Goal: Check status: Check status

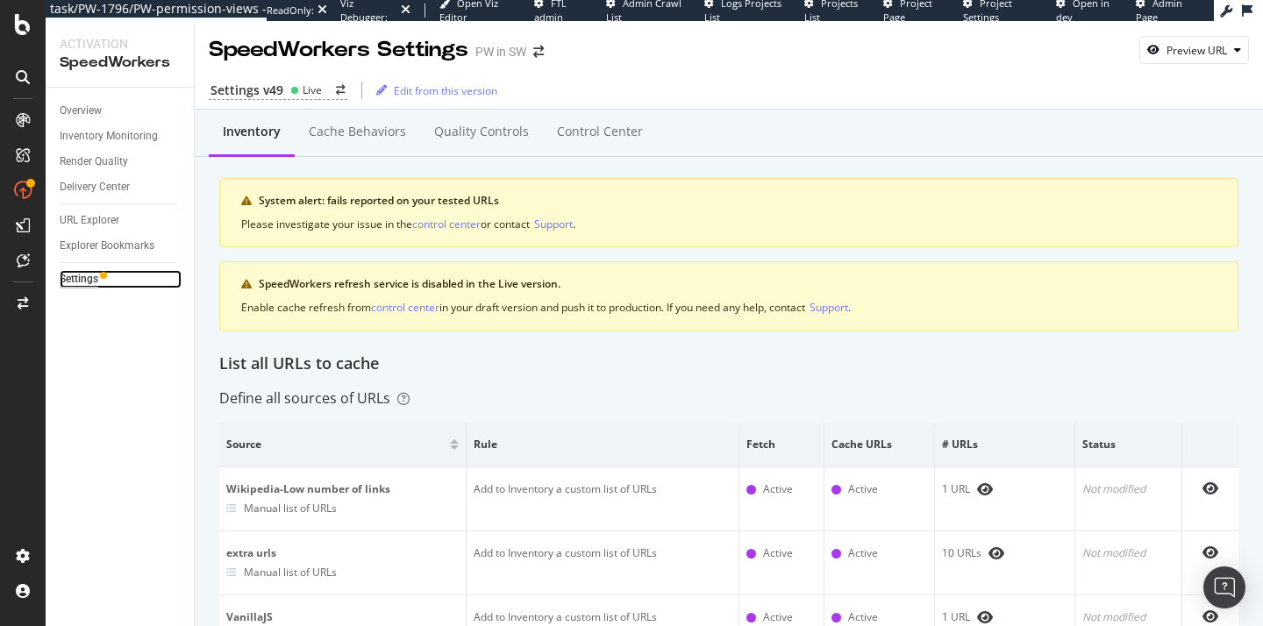
click at [85, 274] on div "Settings" at bounding box center [79, 279] width 39 height 18
click at [579, 139] on div "Control Center" at bounding box center [600, 132] width 86 height 18
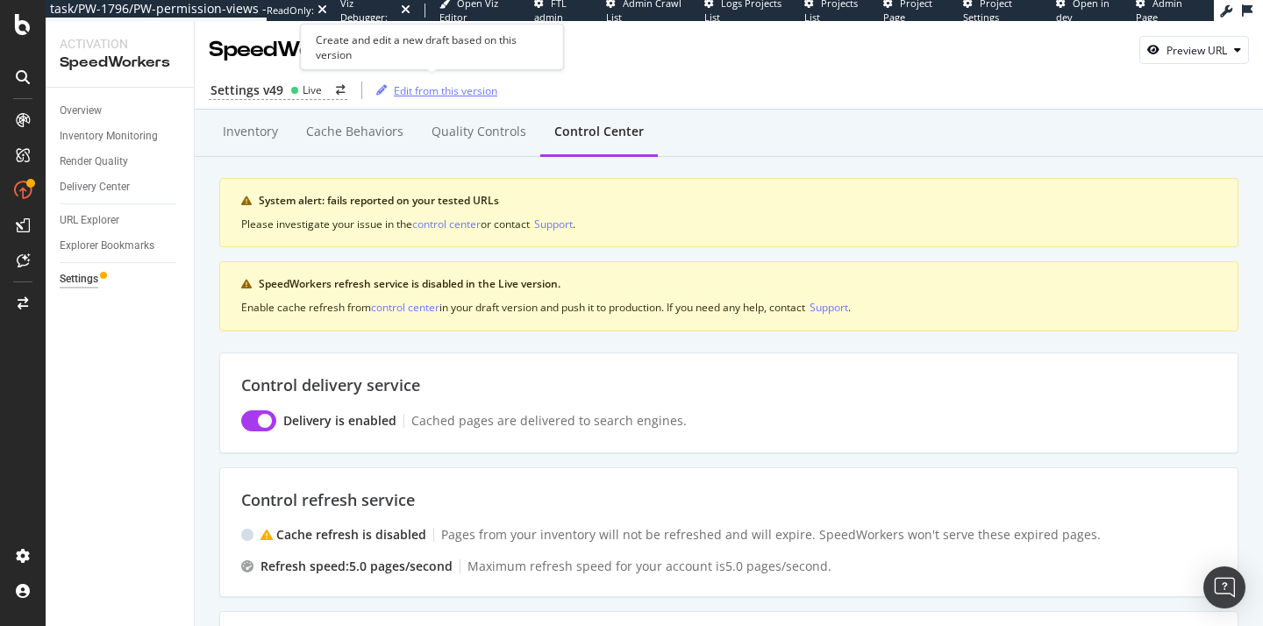
click at [440, 89] on div "Edit from this version" at bounding box center [445, 90] width 103 height 15
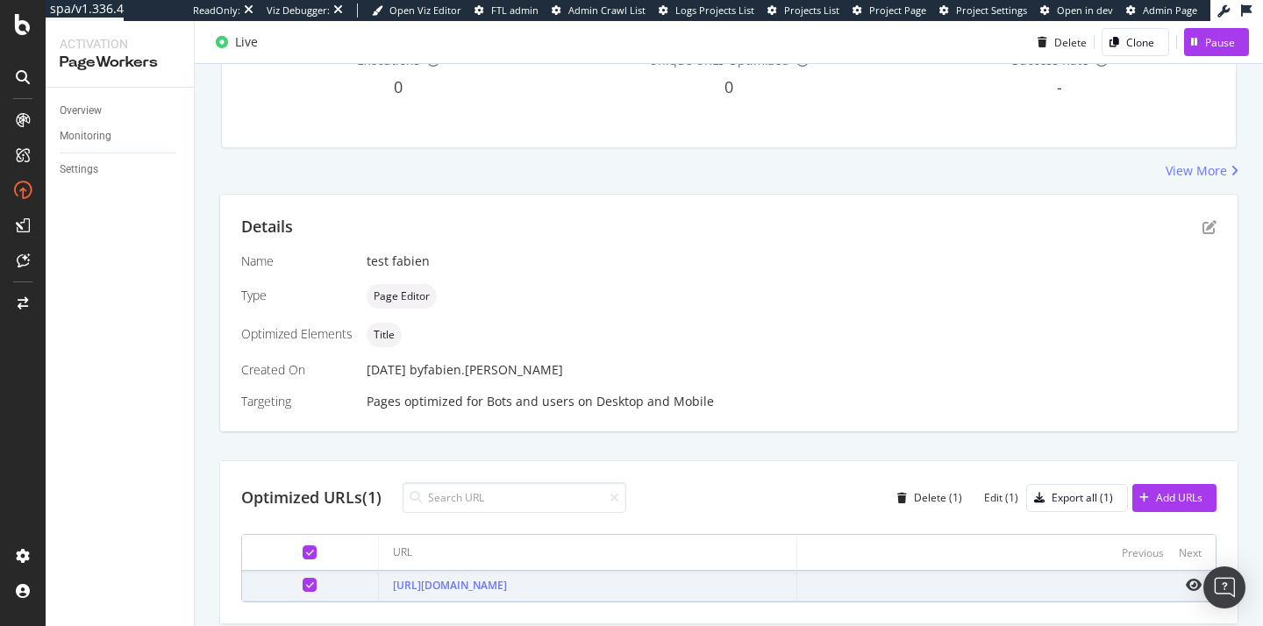
scroll to position [279, 0]
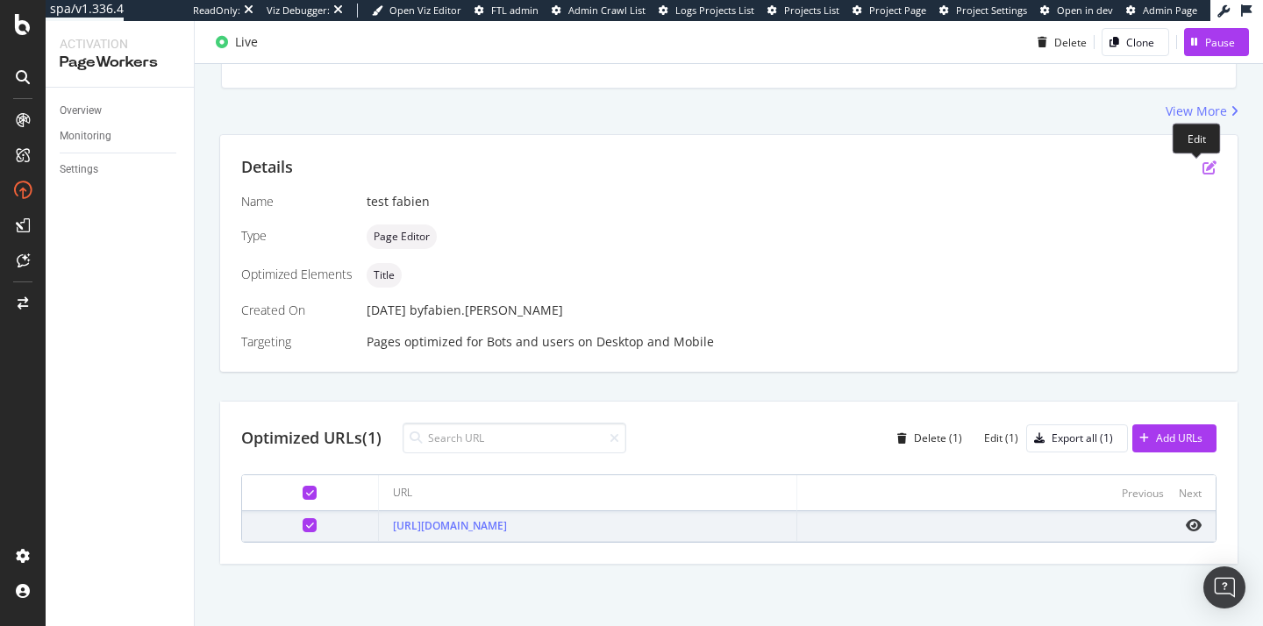
click at [1202, 174] on icon "pen-to-square" at bounding box center [1209, 167] width 14 height 14
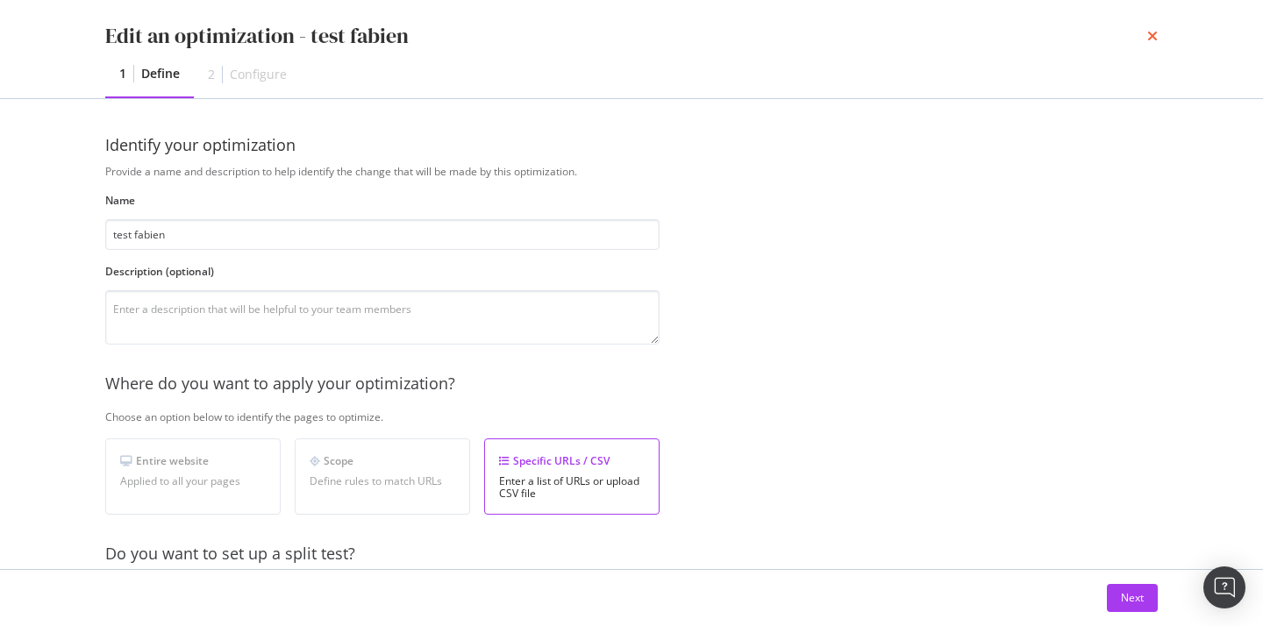
click at [1149, 32] on icon "times" at bounding box center [1152, 36] width 11 height 14
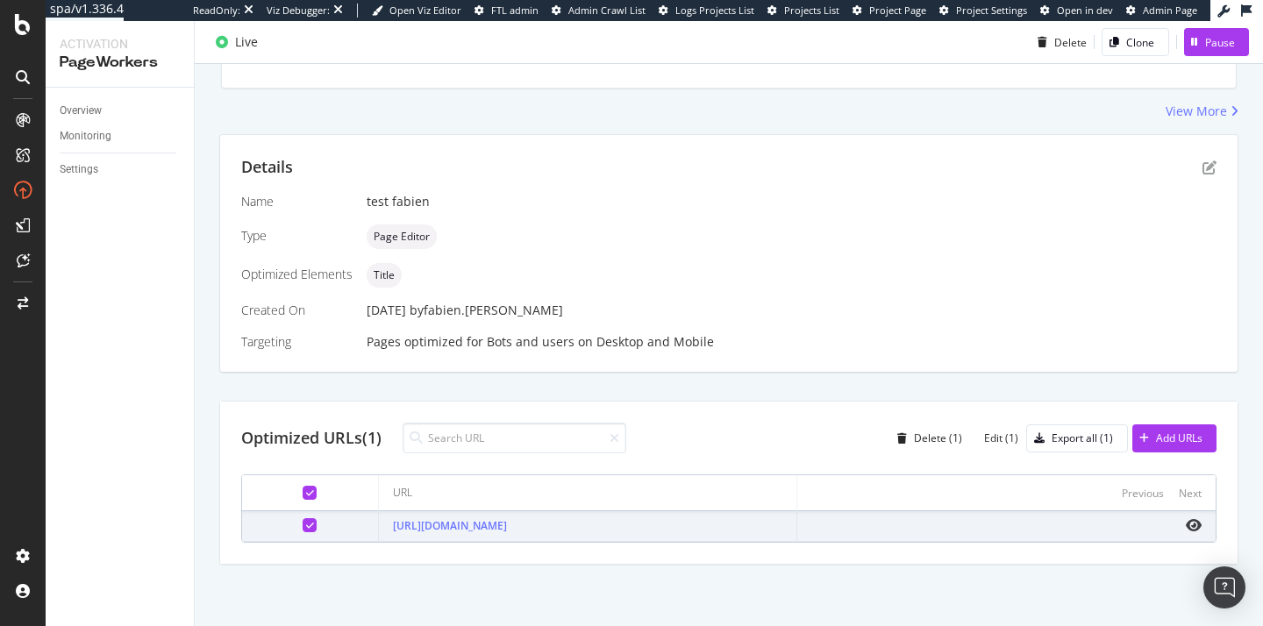
click at [419, 444] on div at bounding box center [415, 438] width 26 height 14
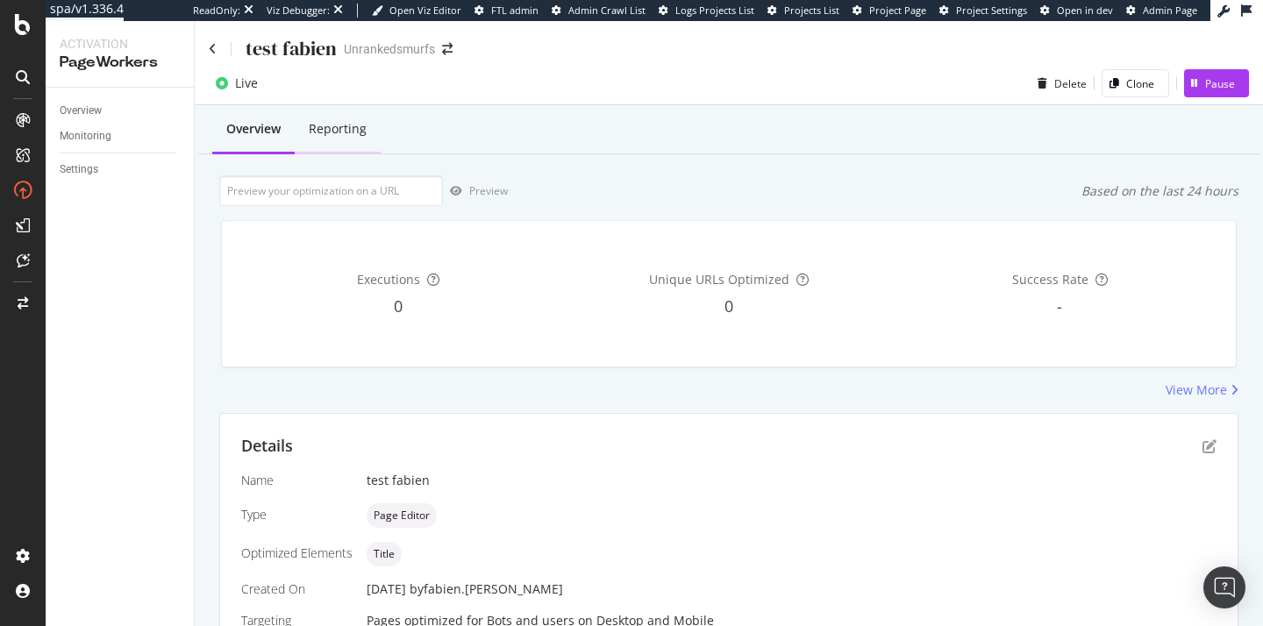
click at [350, 121] on div "Reporting" at bounding box center [338, 129] width 58 height 18
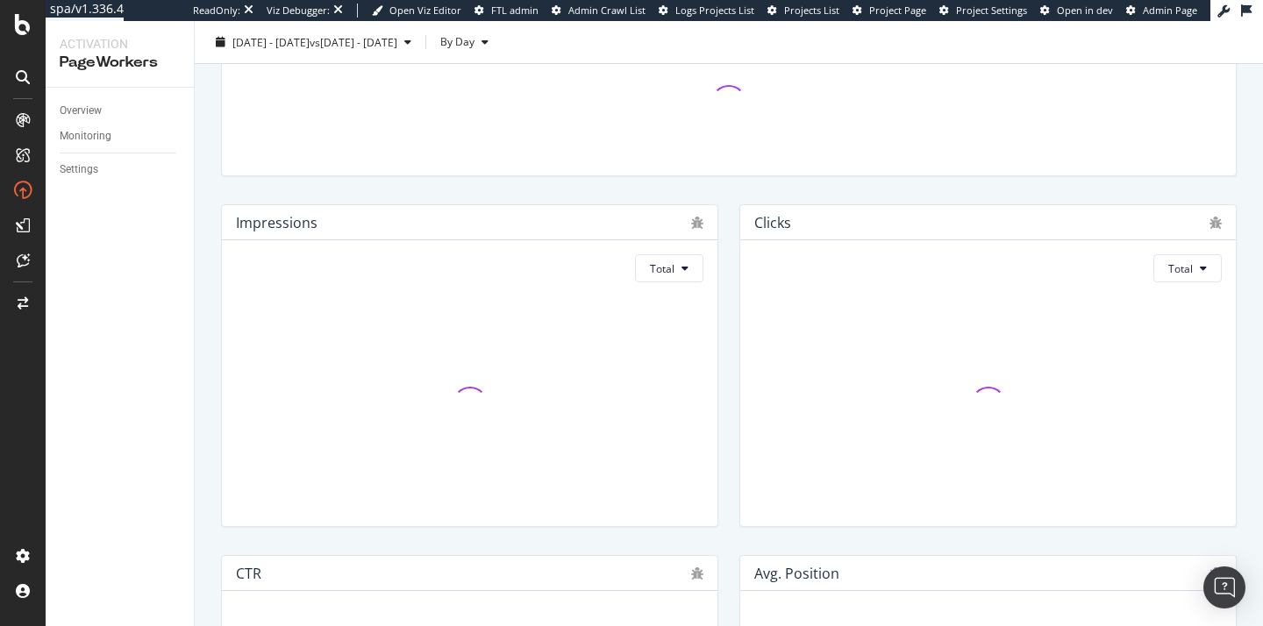
scroll to position [171, 0]
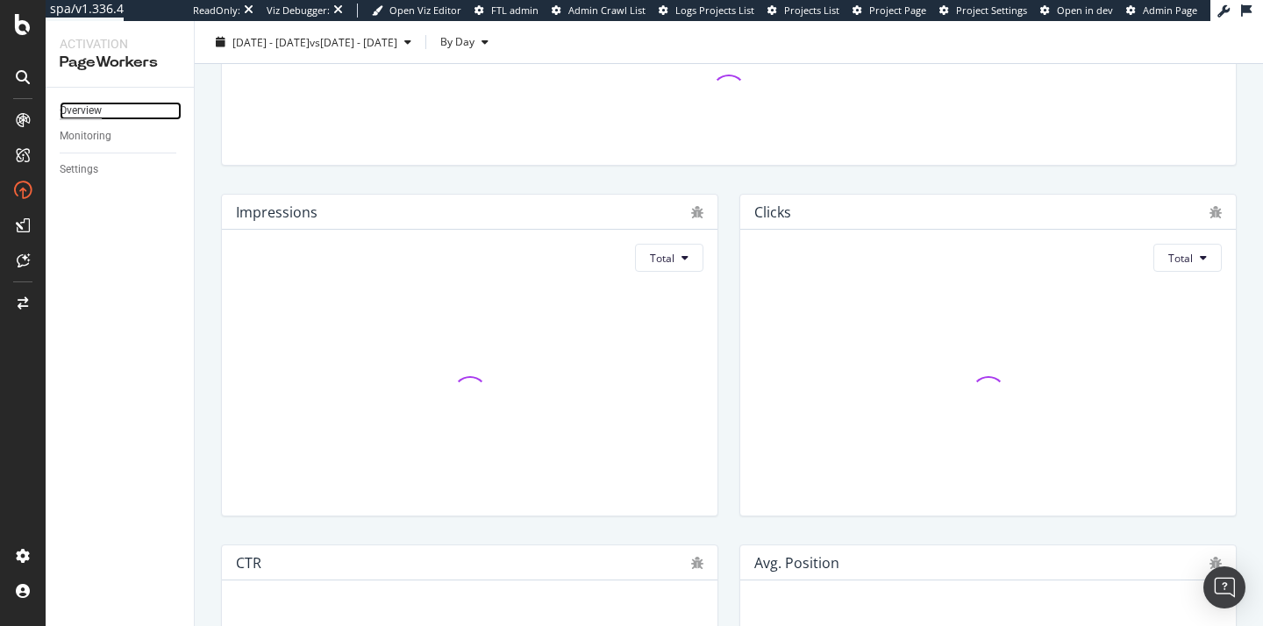
click at [95, 112] on div "Overview" at bounding box center [81, 111] width 42 height 18
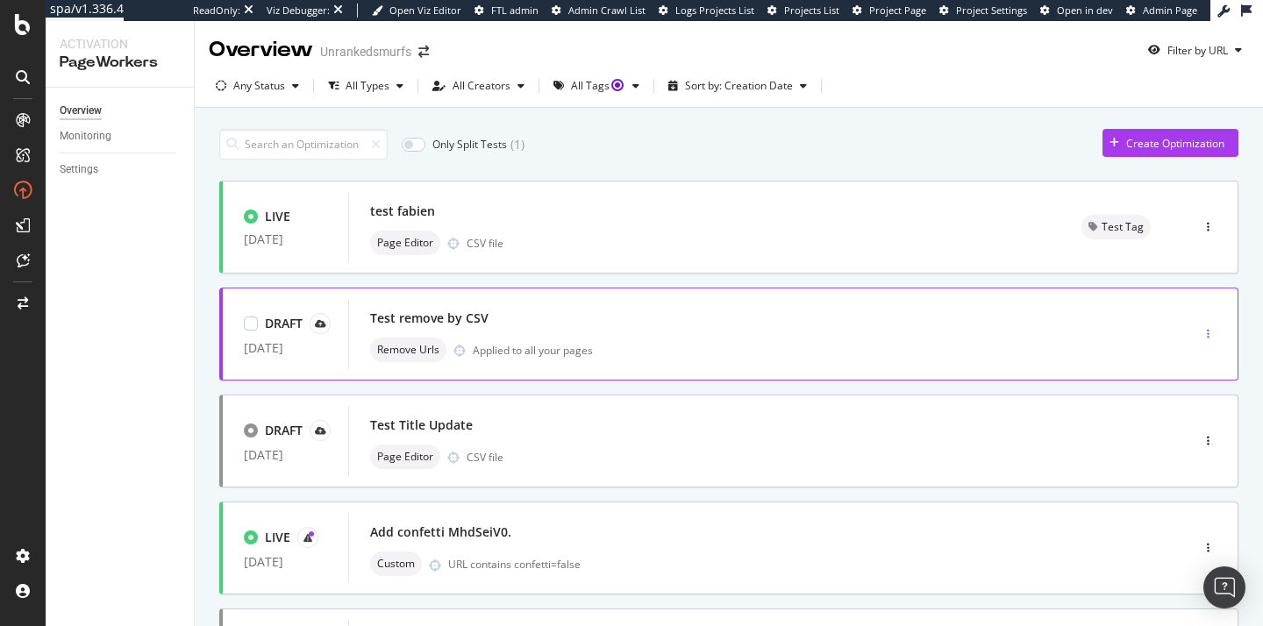
click at [1199, 331] on div "button" at bounding box center [1207, 334] width 17 height 11
click at [1199, 224] on div "button" at bounding box center [1207, 227] width 17 height 11
click at [468, 87] on div "All Creators" at bounding box center [481, 86] width 58 height 11
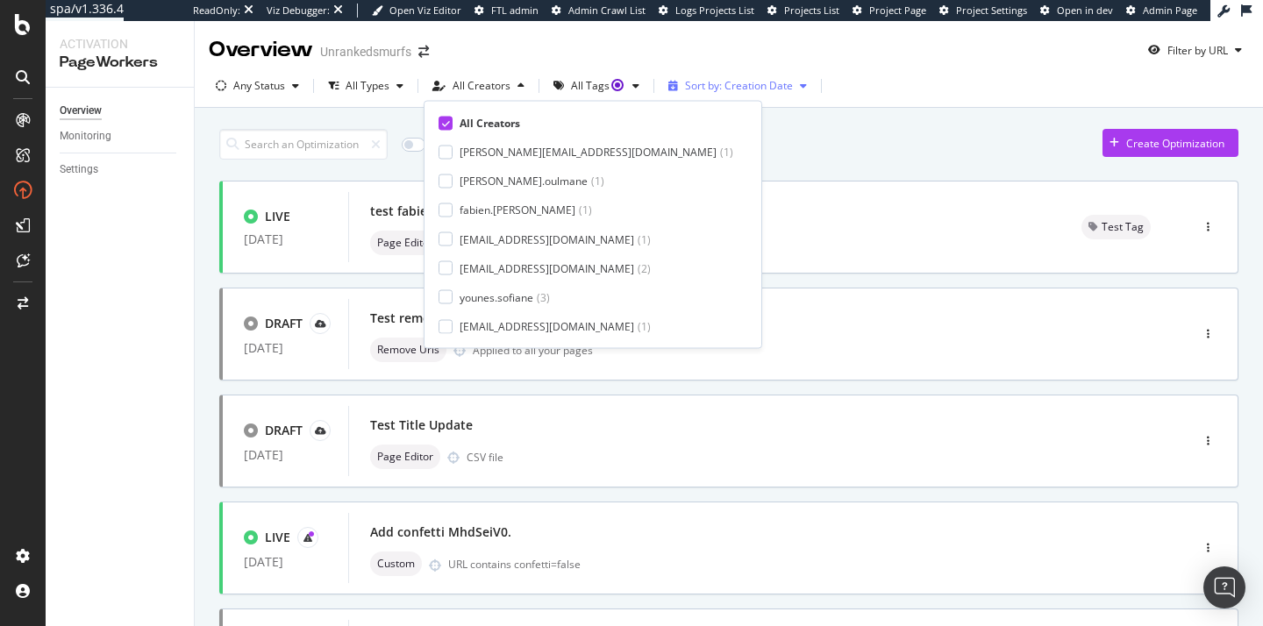
click at [767, 91] on div "Sort by: Creation Date" at bounding box center [739, 86] width 108 height 11
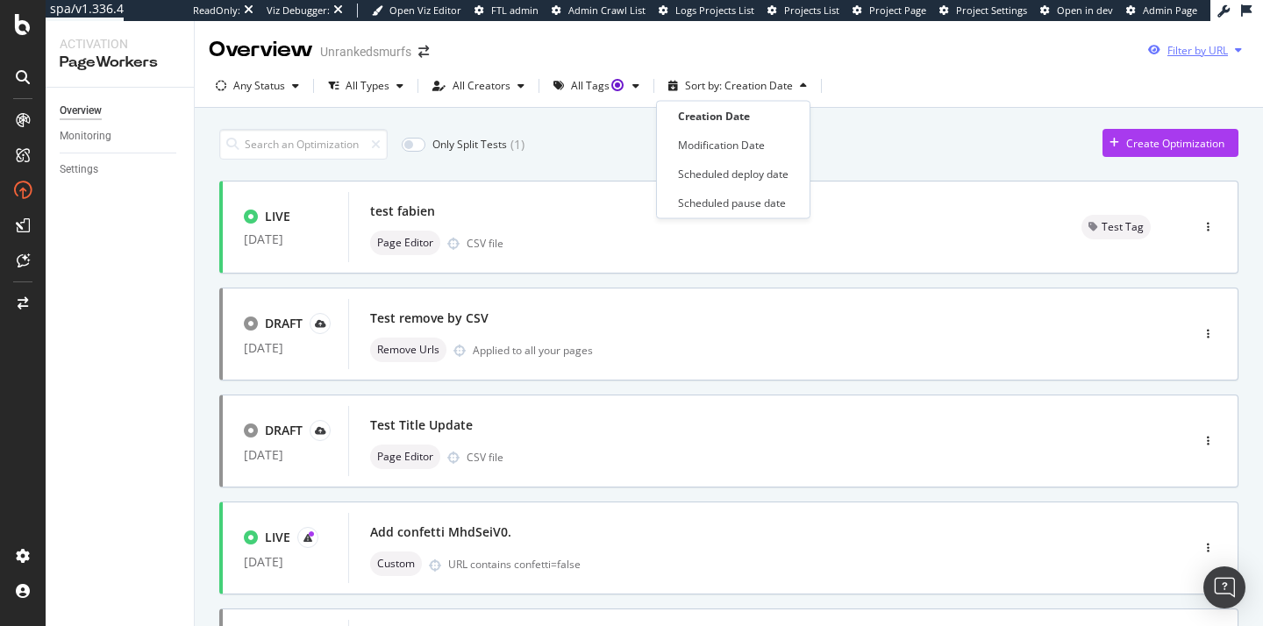
click at [1171, 52] on div "Filter by URL" at bounding box center [1197, 50] width 60 height 15
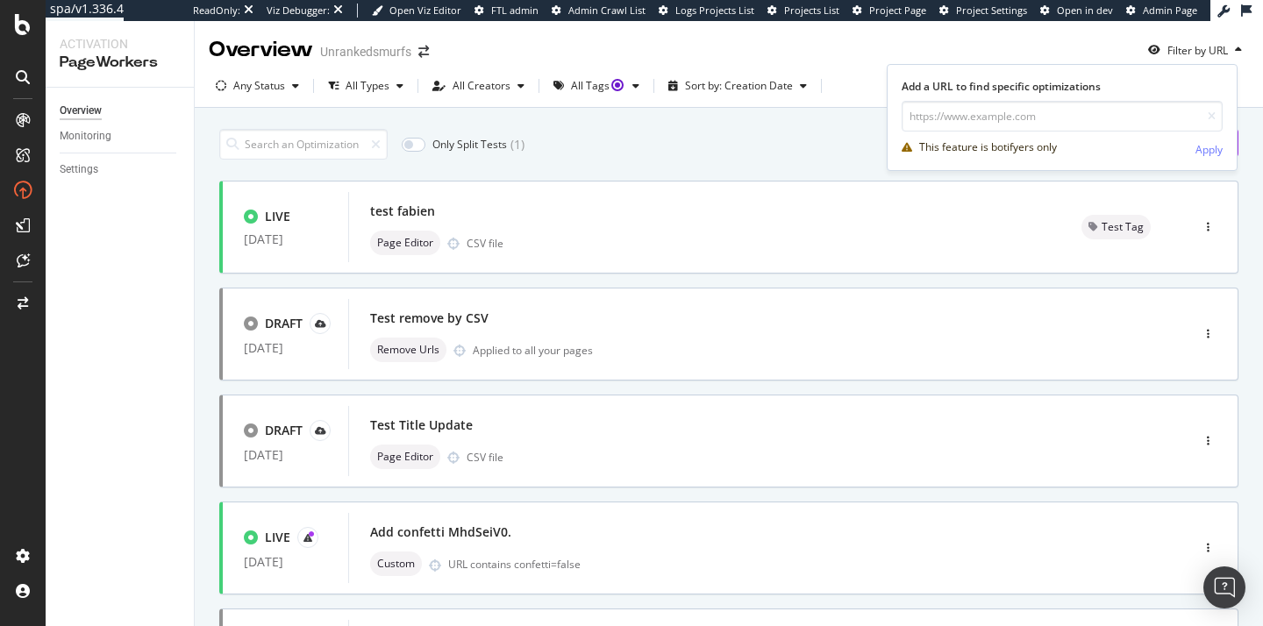
click at [562, 145] on div "Only Split Tests ( 1 ) Create Optimization" at bounding box center [728, 144] width 1019 height 31
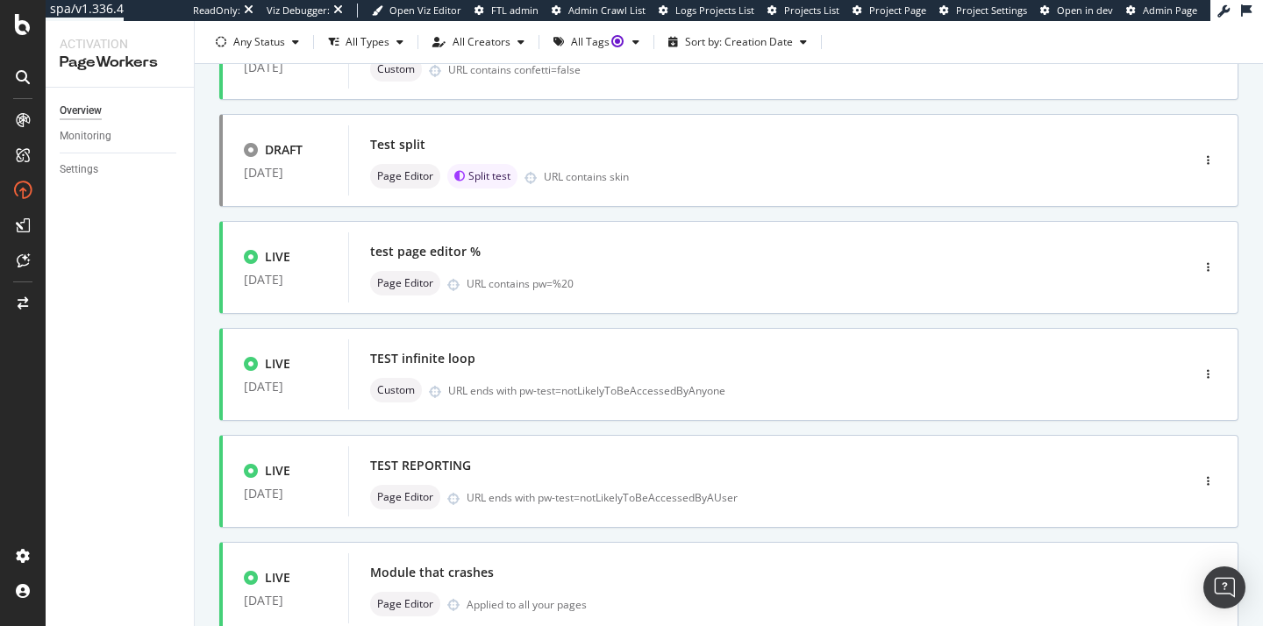
scroll to position [723, 0]
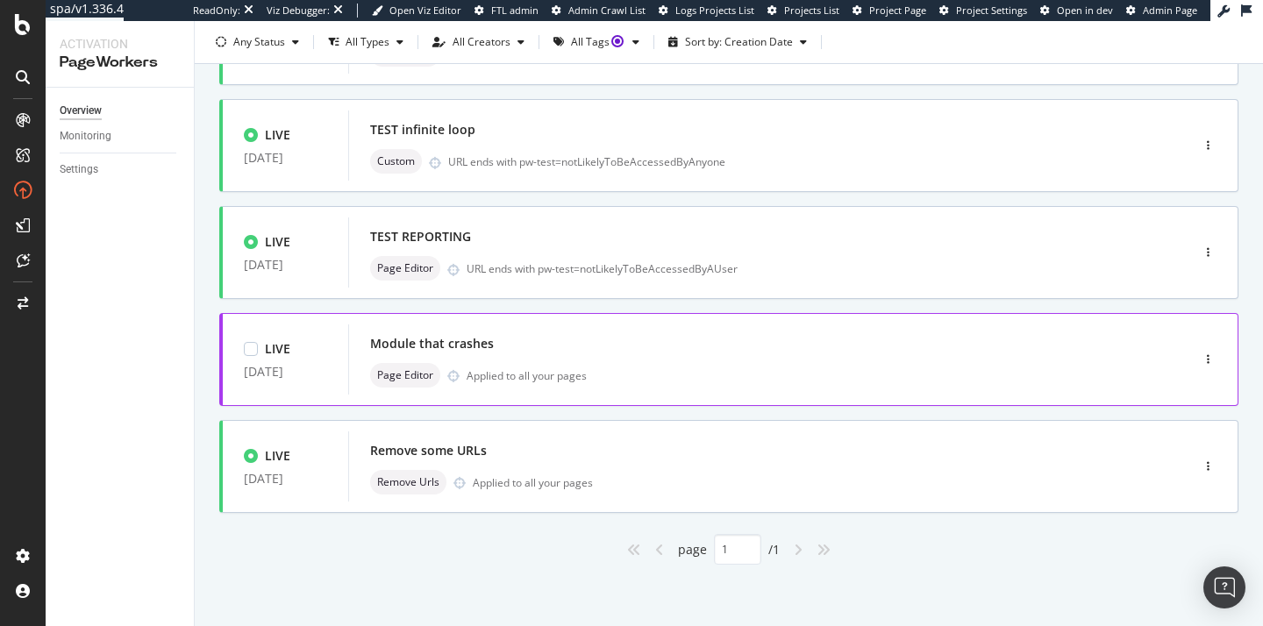
click at [447, 343] on div "Module that crashes" at bounding box center [432, 344] width 124 height 18
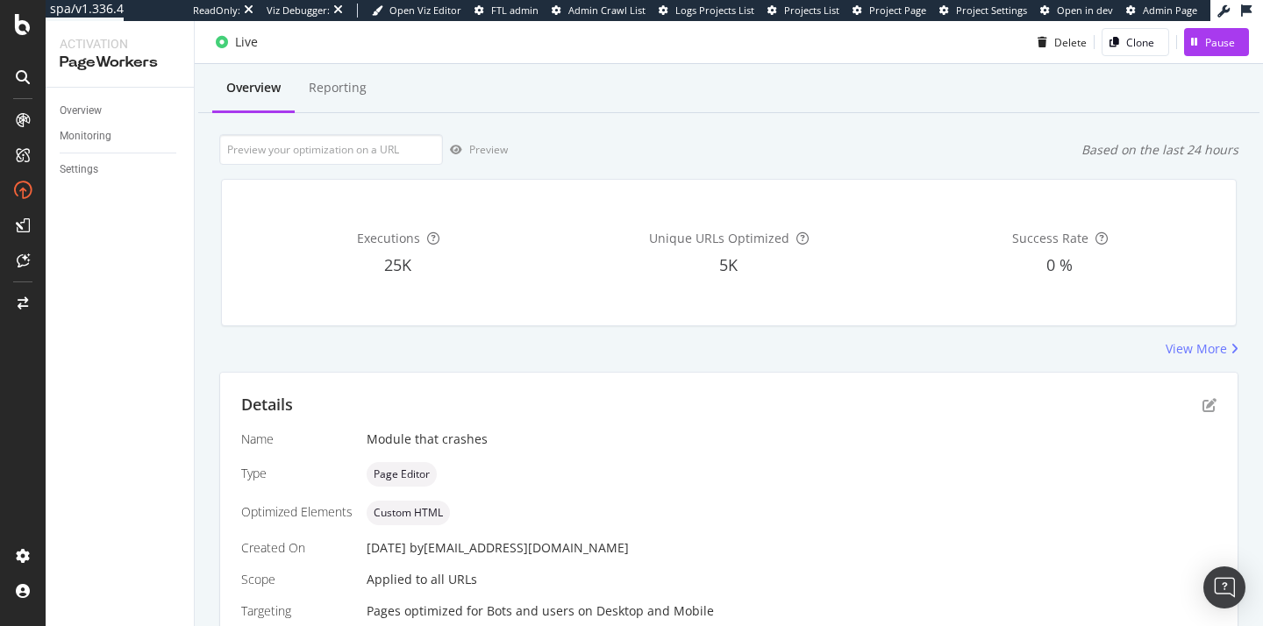
scroll to position [118, 0]
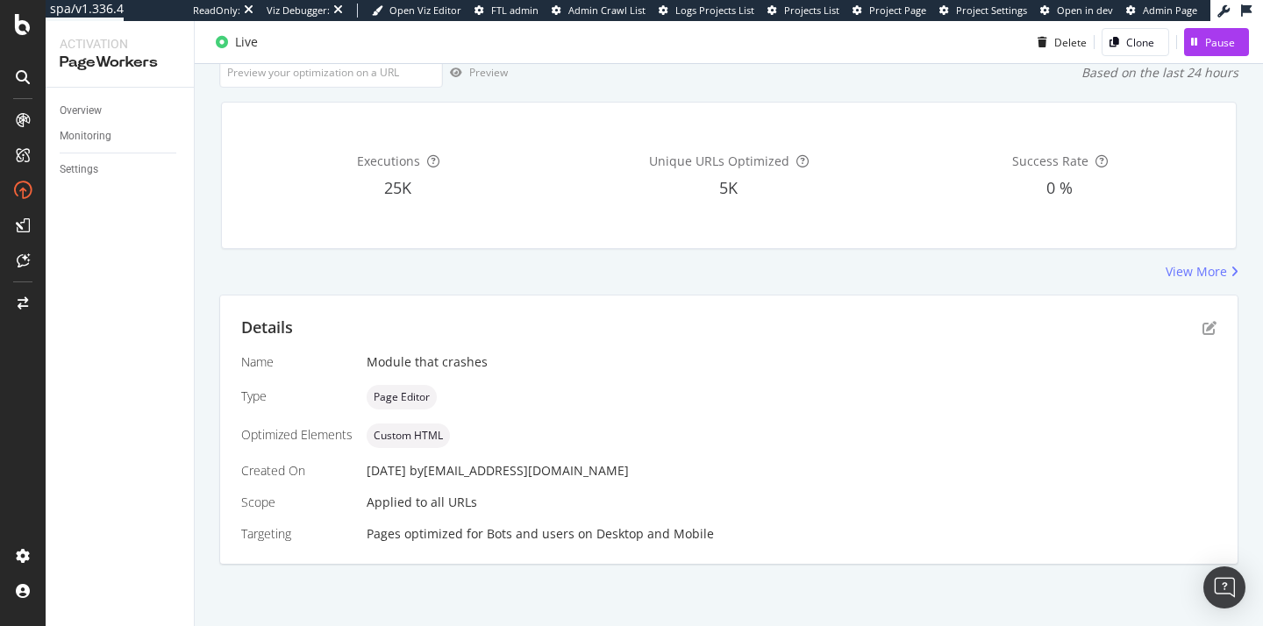
click at [1151, 268] on div "View More" at bounding box center [728, 272] width 1019 height 18
click at [1180, 279] on div "View More" at bounding box center [1195, 272] width 61 height 18
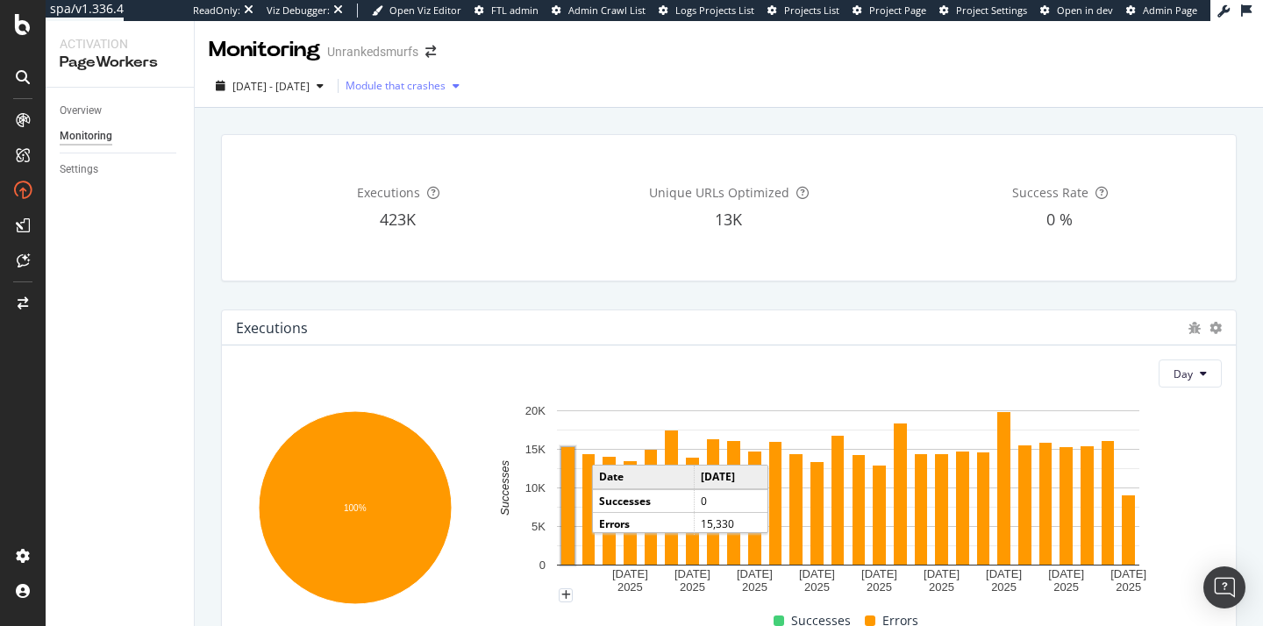
click at [459, 93] on div "Module that crashes" at bounding box center [405, 86] width 121 height 26
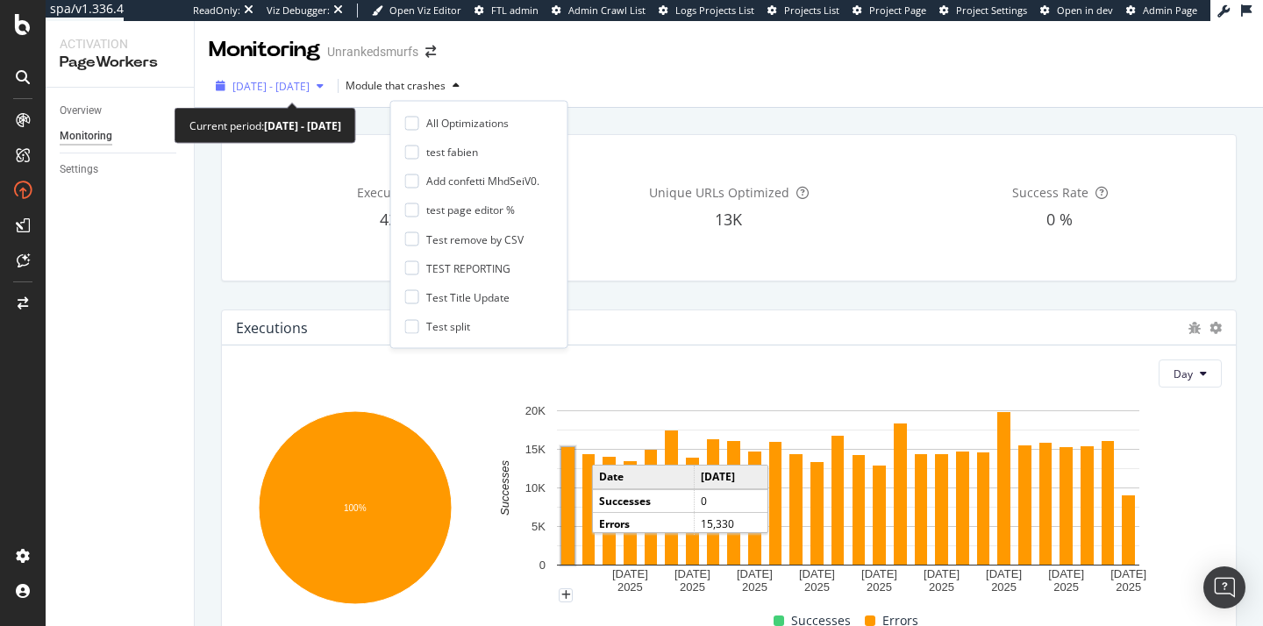
click at [300, 89] on span "2025 Jul. 23rd - Aug. 19th" at bounding box center [270, 86] width 77 height 15
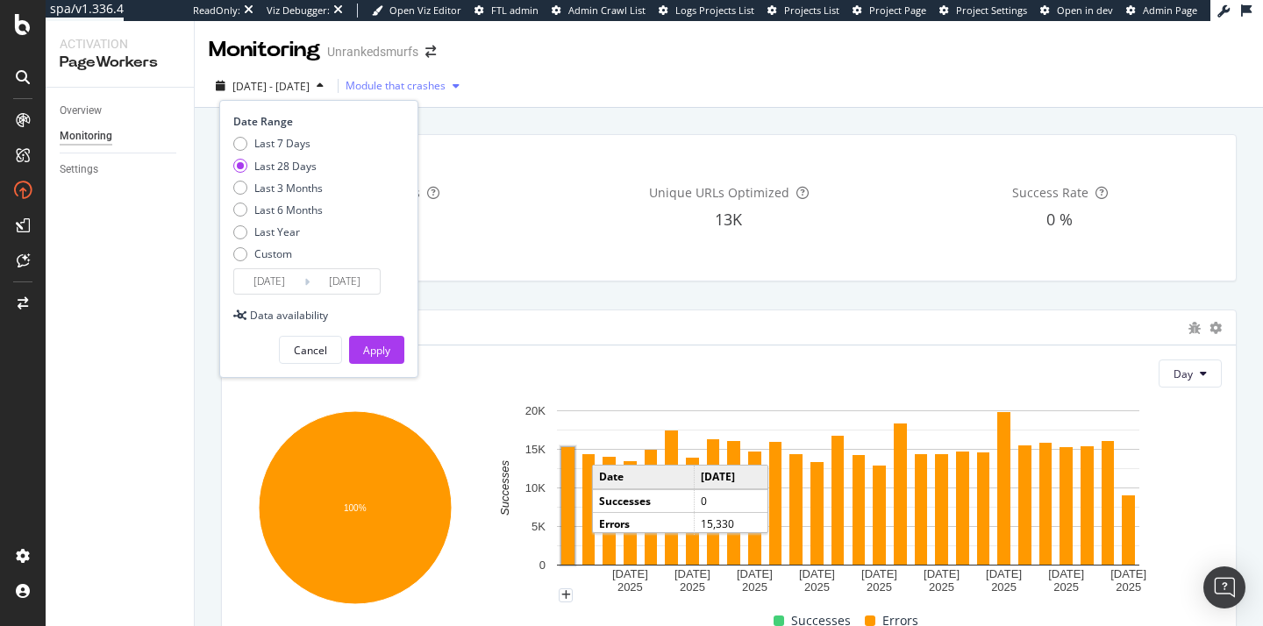
click at [445, 90] on div "Module that crashes" at bounding box center [395, 86] width 100 height 11
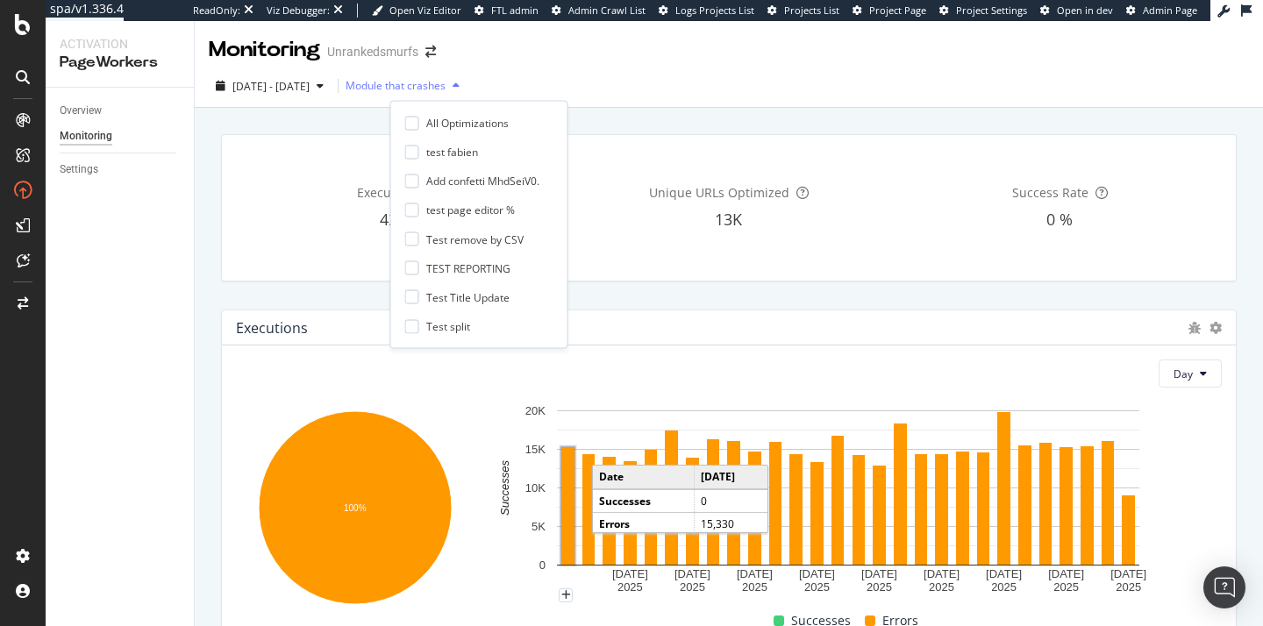
click at [445, 81] on div "Module that crashes" at bounding box center [395, 86] width 100 height 11
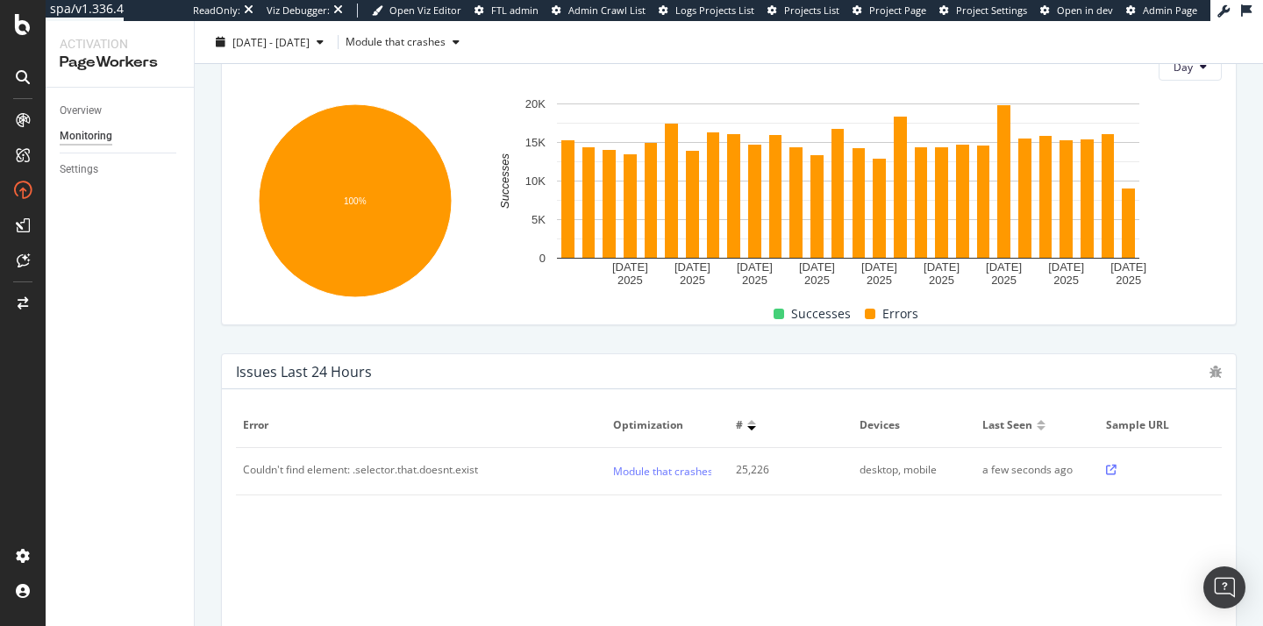
scroll to position [308, 0]
